Goal: Information Seeking & Learning: Learn about a topic

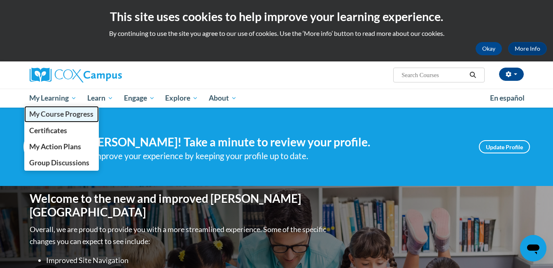
click at [59, 114] on span "My Course Progress" at bounding box center [61, 114] width 64 height 9
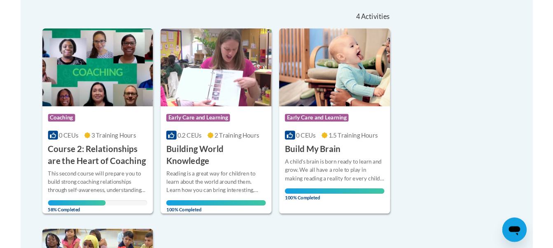
scroll to position [206, 0]
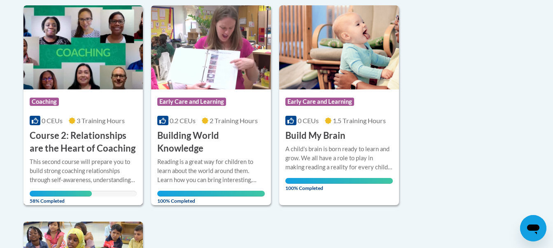
click at [72, 163] on div "This second course will prepare you to build strong coaching relationships thro…" at bounding box center [83, 170] width 107 height 27
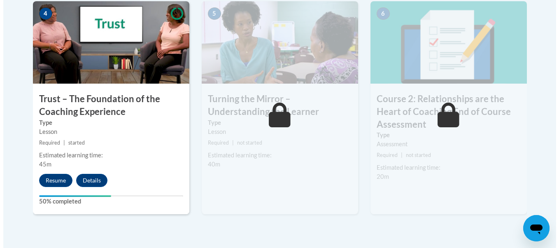
scroll to position [535, 0]
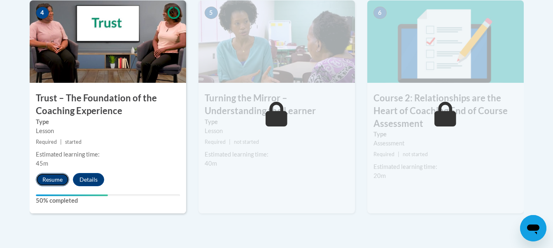
click at [60, 174] on button "Resume" at bounding box center [52, 179] width 33 height 13
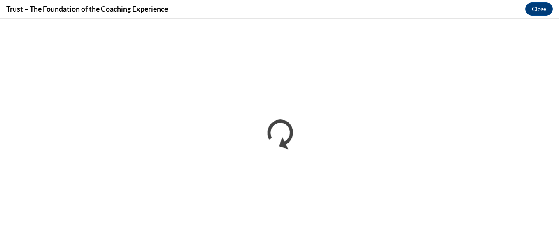
scroll to position [0, 0]
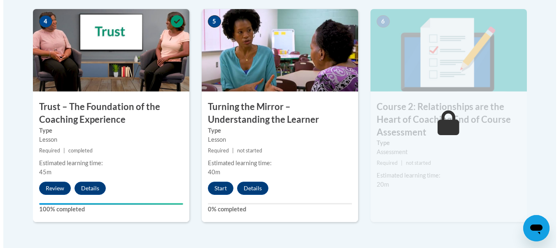
scroll to position [577, 0]
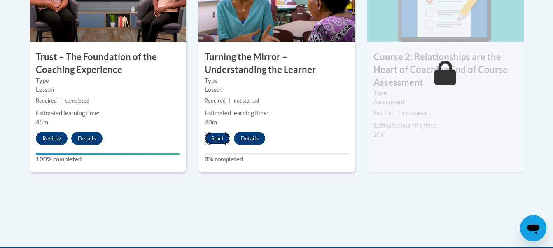
click at [215, 135] on button "Start" at bounding box center [218, 138] width 26 height 13
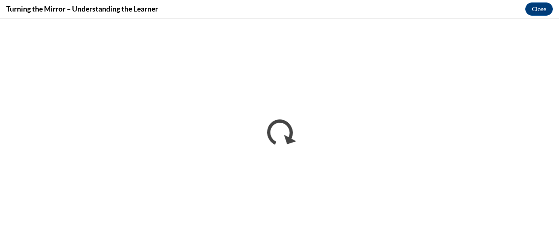
scroll to position [0, 0]
